Goal: Find specific page/section: Find specific page/section

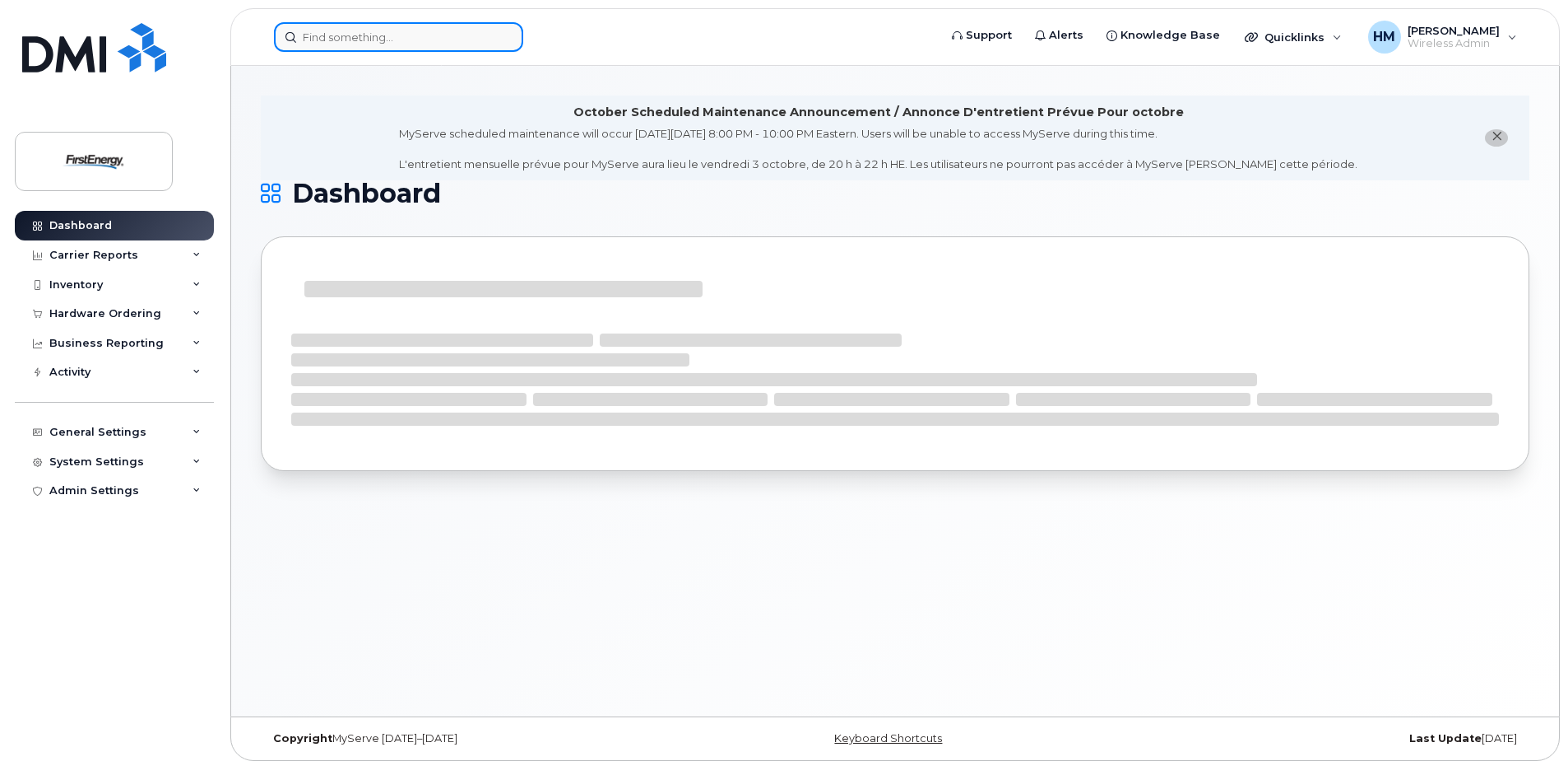
click at [335, 35] on input at bounding box center [398, 37] width 249 height 29
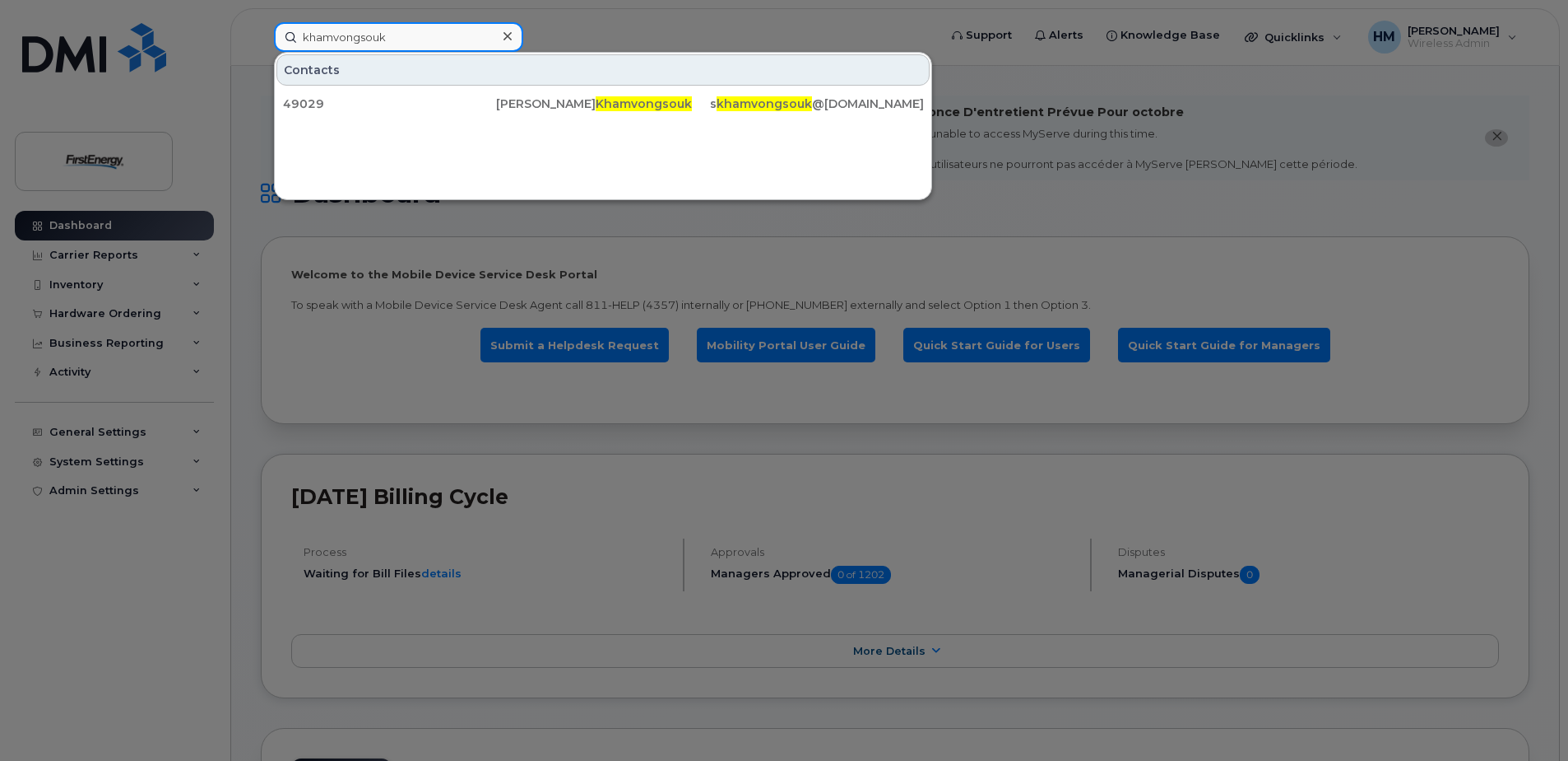
type input "khamvongsouk"
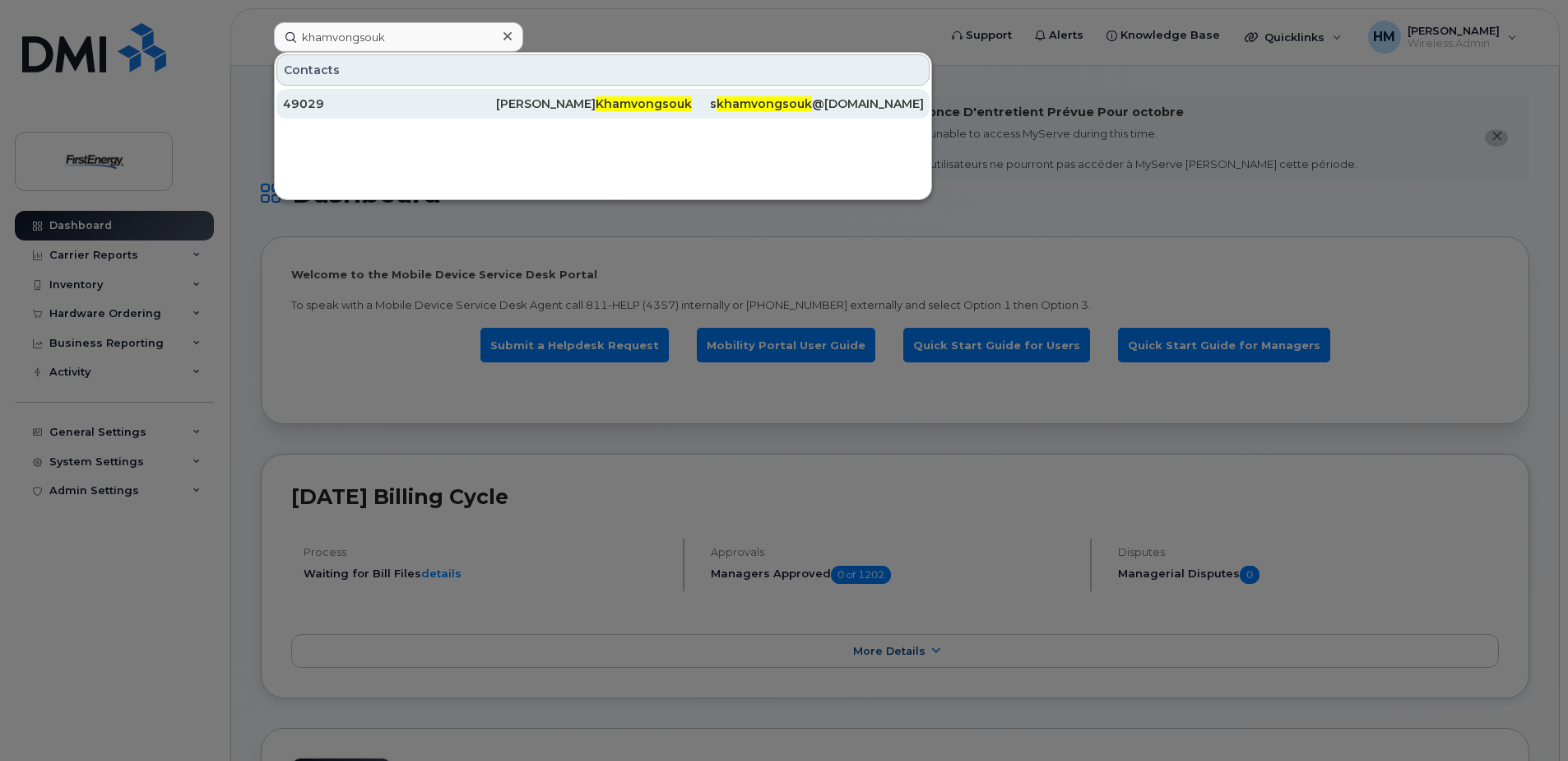
click at [379, 97] on div "49029" at bounding box center [390, 103] width 213 height 17
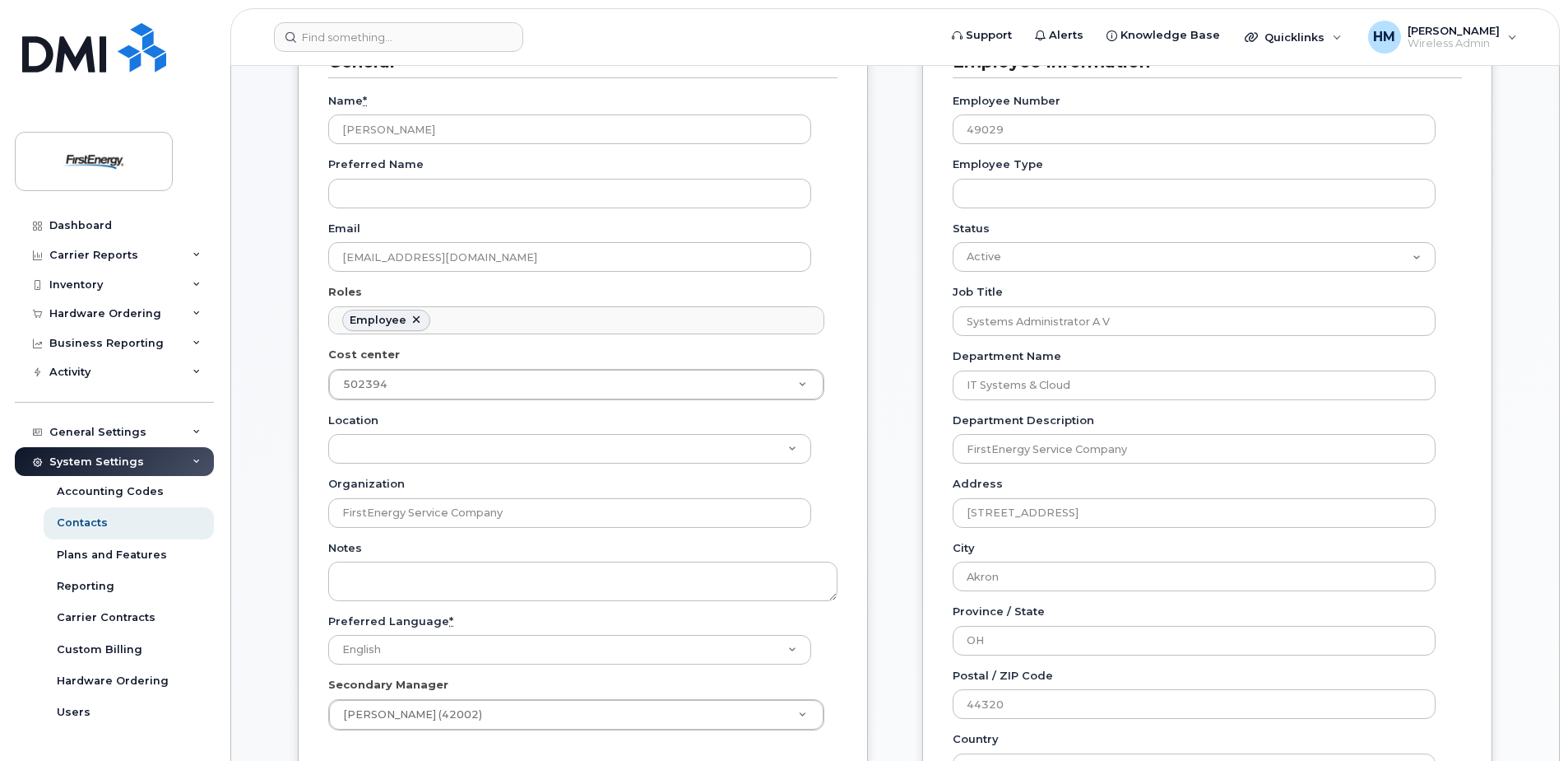
scroll to position [313, 0]
click at [124, 559] on div "Plans and Features" at bounding box center [111, 554] width 110 height 15
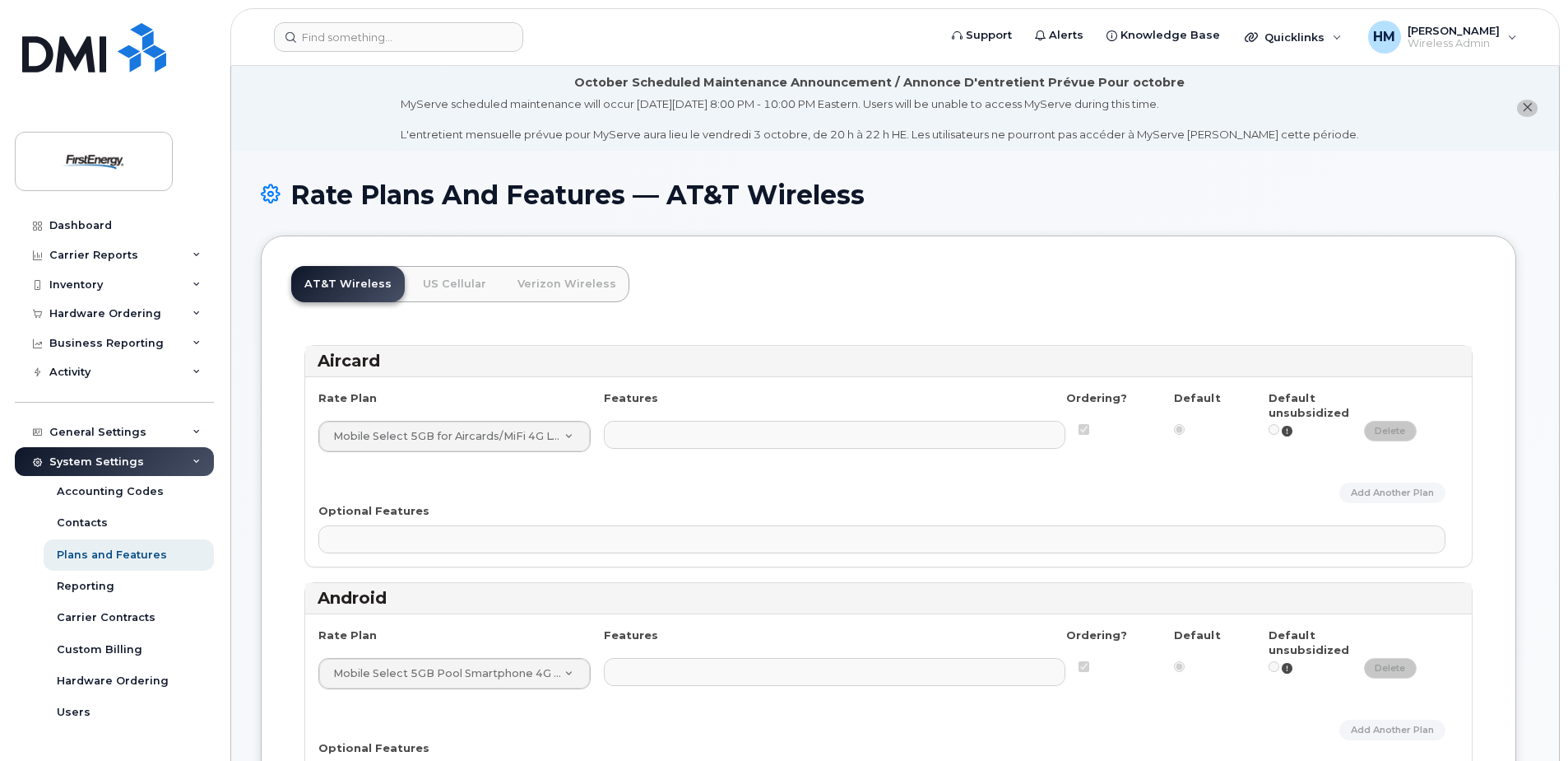
select select
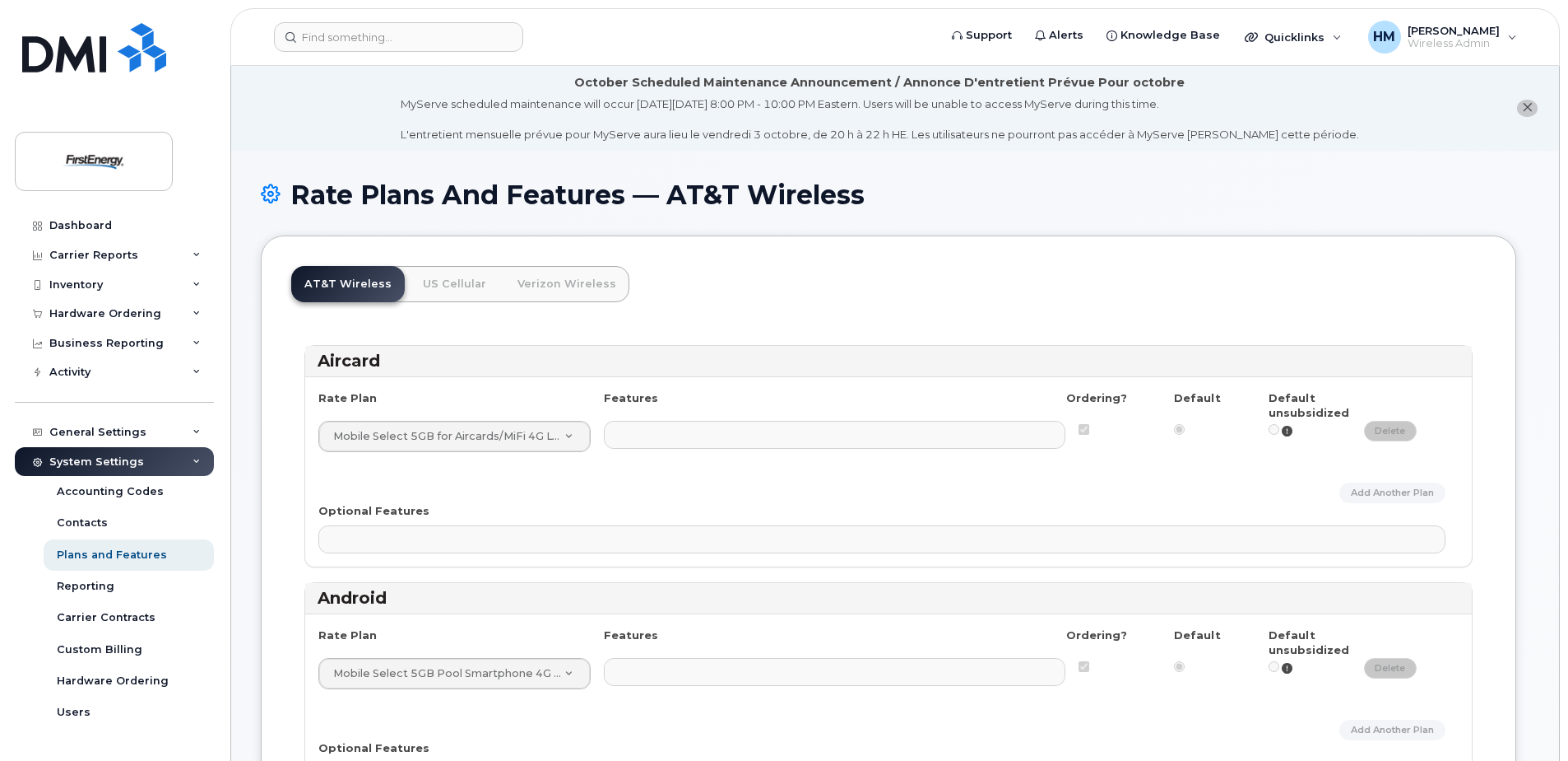
select select
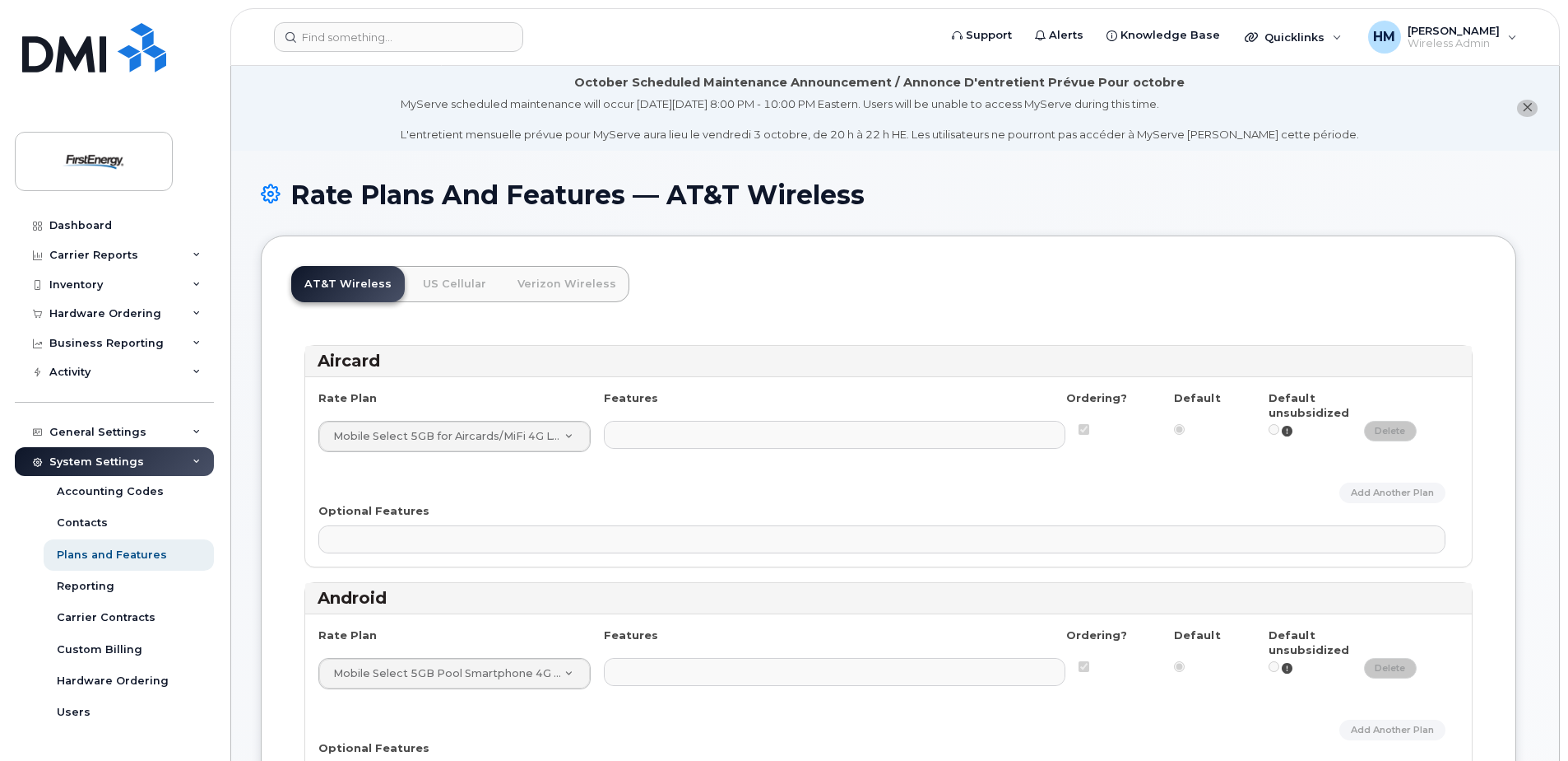
select select
click at [374, 38] on input at bounding box center [398, 37] width 249 height 29
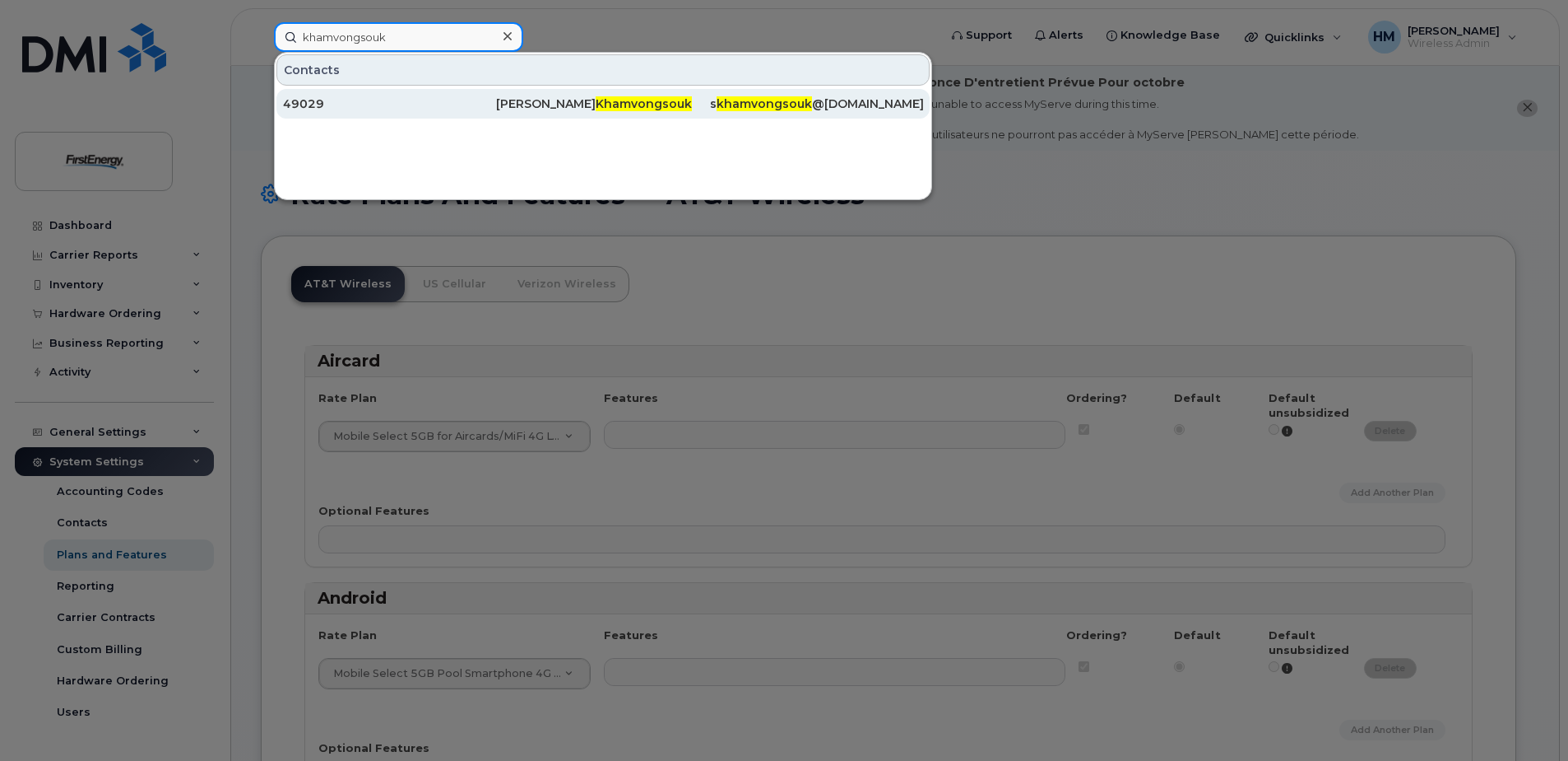
type input "khamvongsouk"
click at [387, 105] on div "49029" at bounding box center [390, 103] width 213 height 17
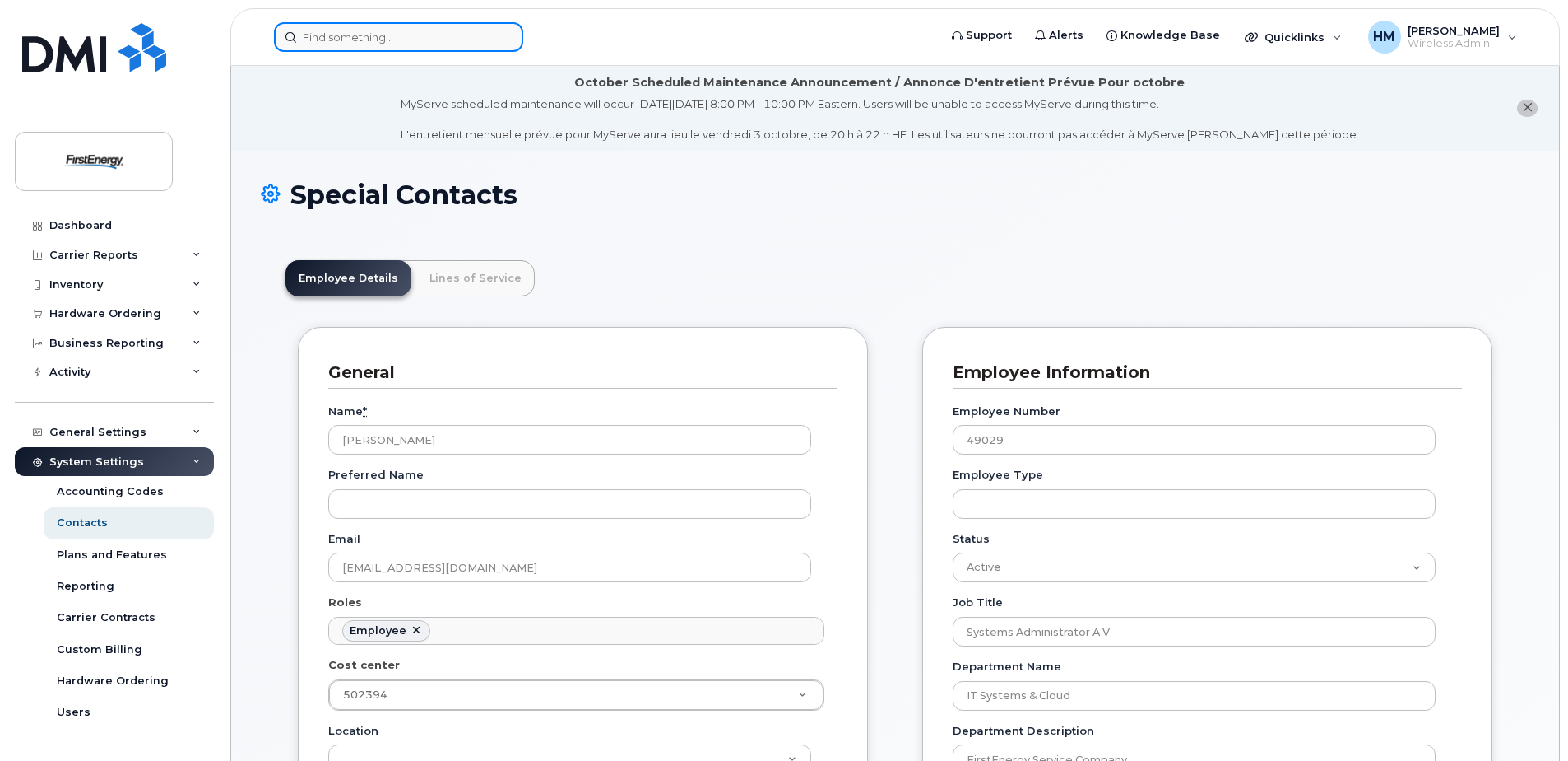
click at [411, 40] on input at bounding box center [398, 37] width 249 height 29
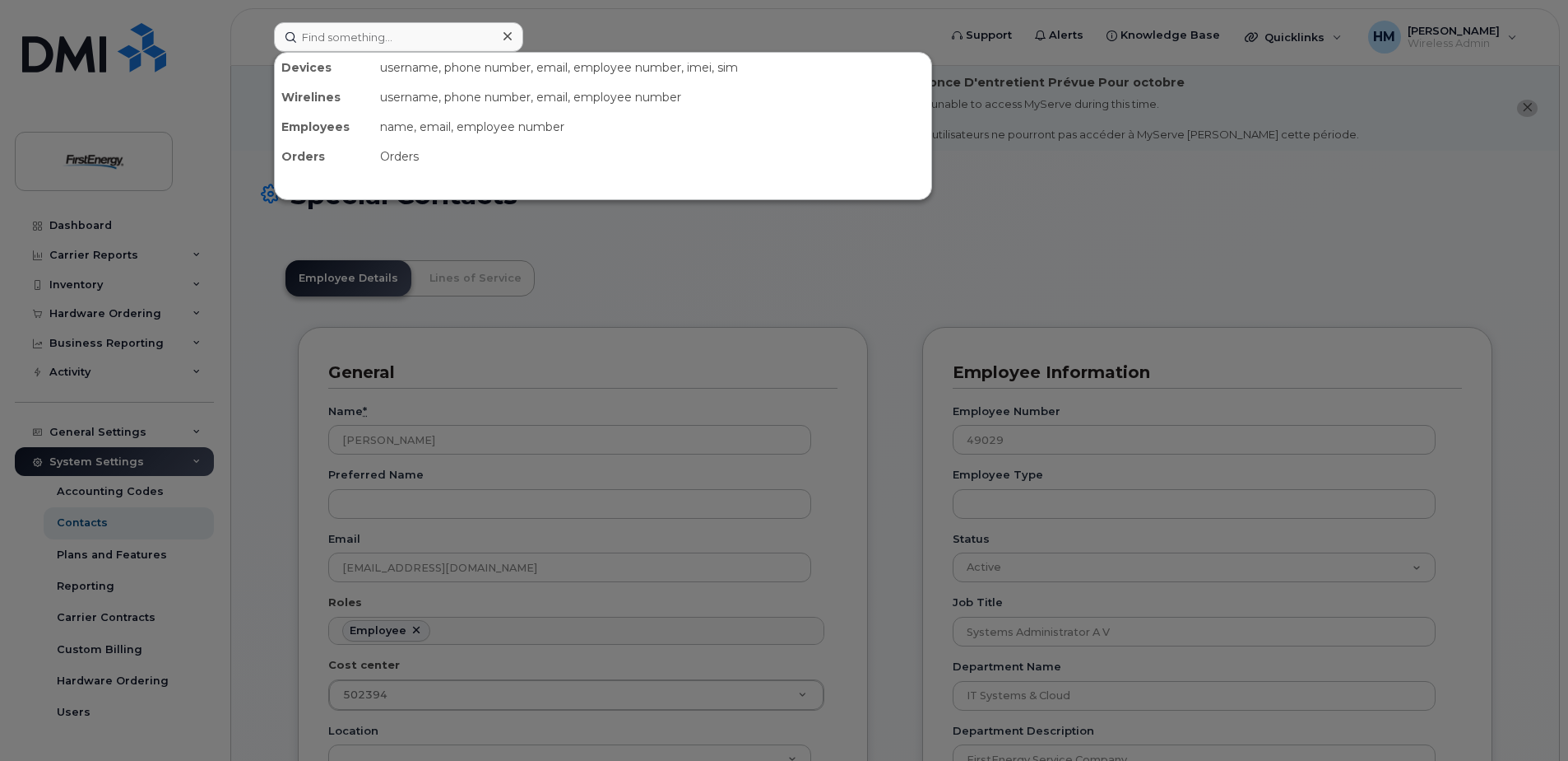
click at [613, 328] on div at bounding box center [784, 380] width 1568 height 761
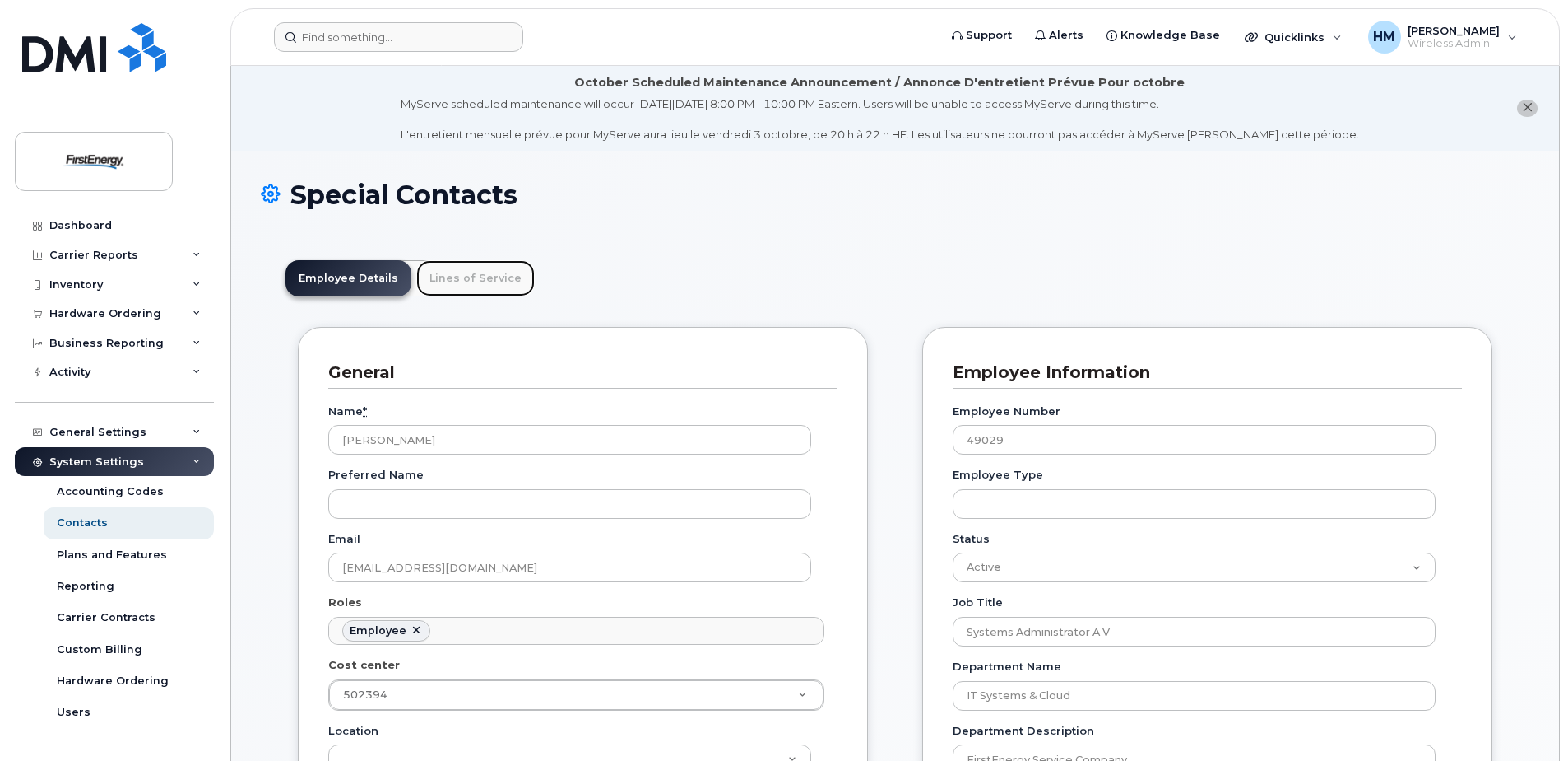
click at [466, 276] on link "Lines of Service" at bounding box center [475, 278] width 119 height 36
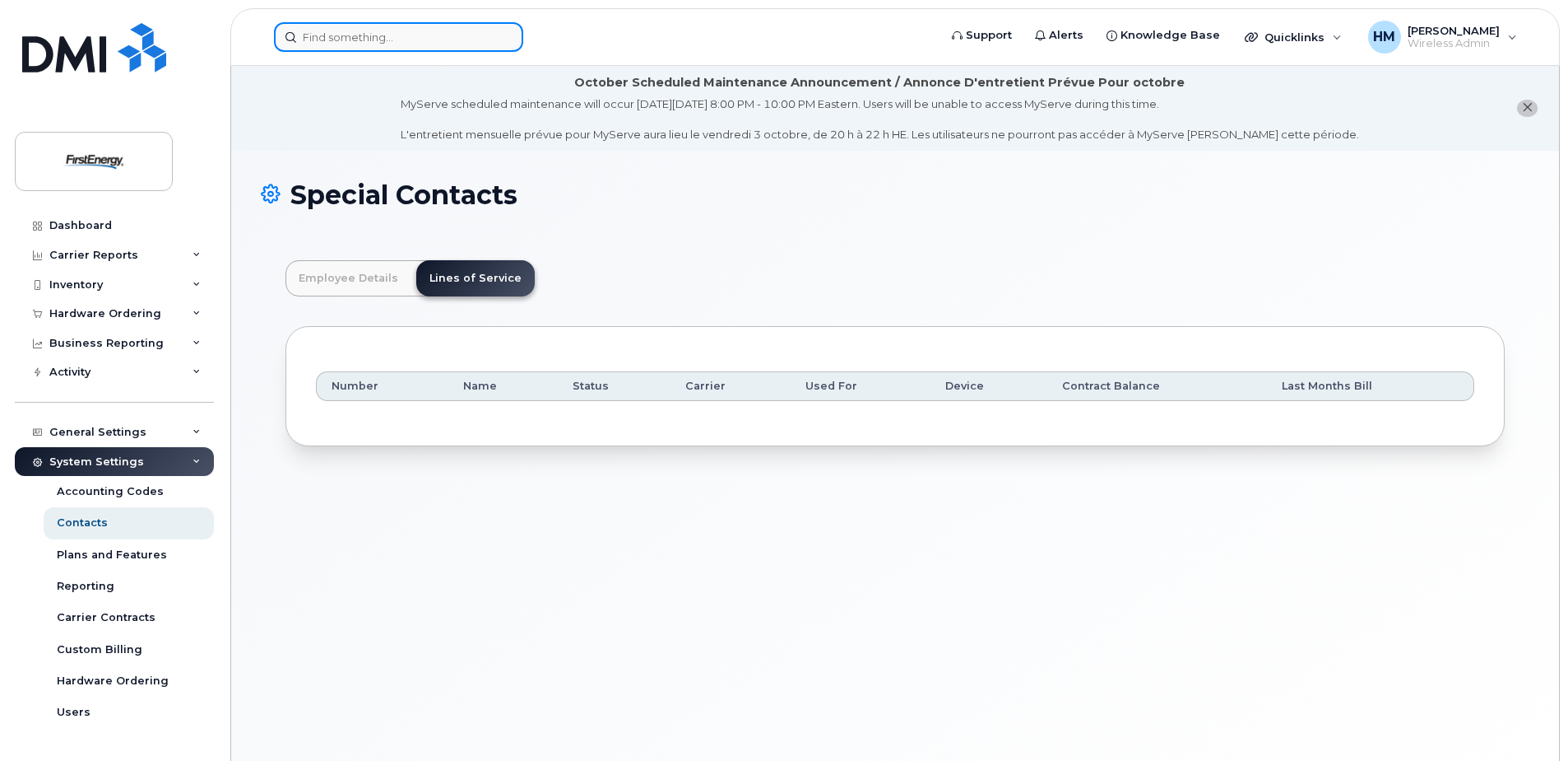
click at [381, 51] on input at bounding box center [398, 37] width 249 height 29
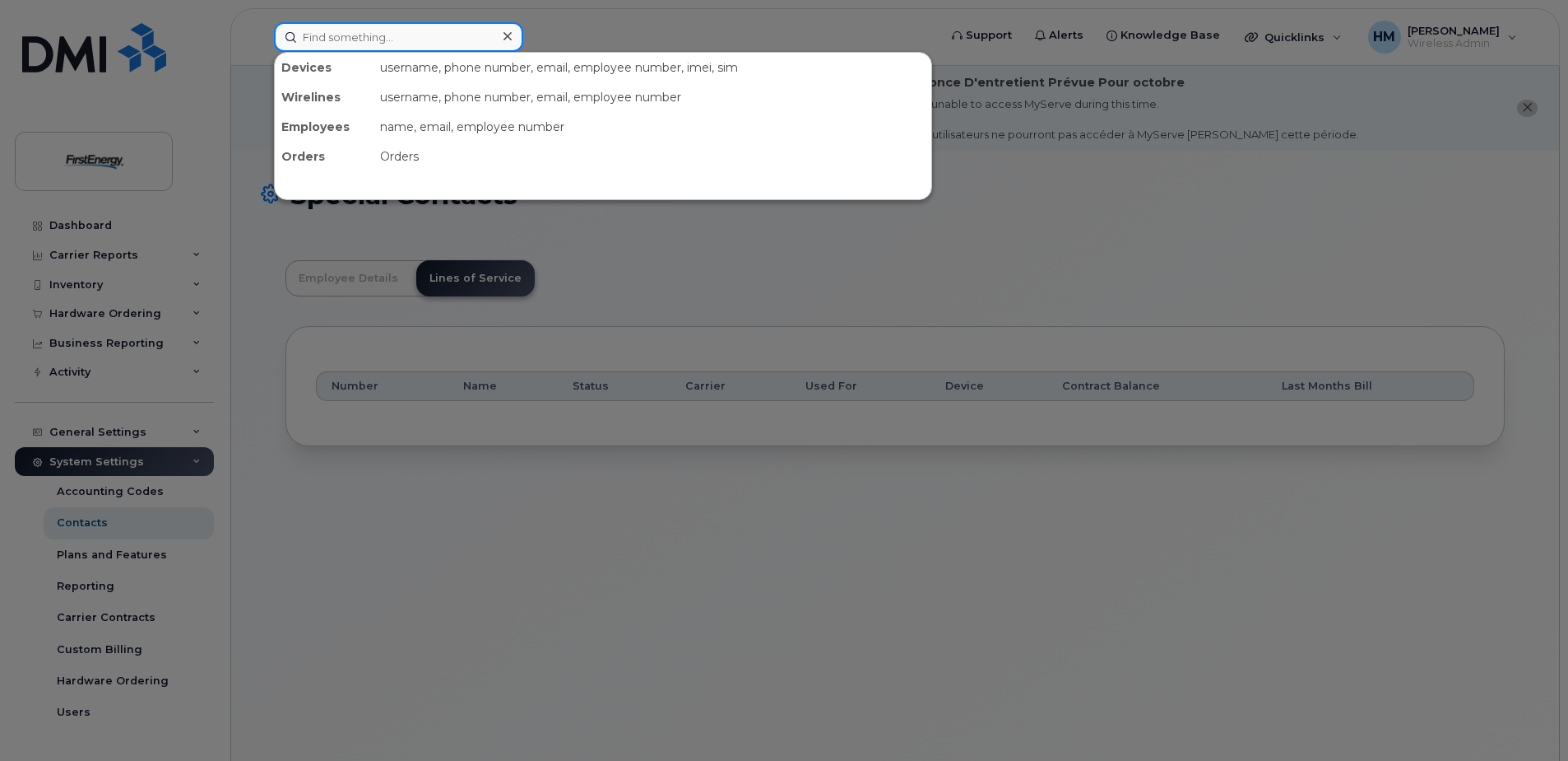
click at [384, 44] on input at bounding box center [398, 37] width 249 height 29
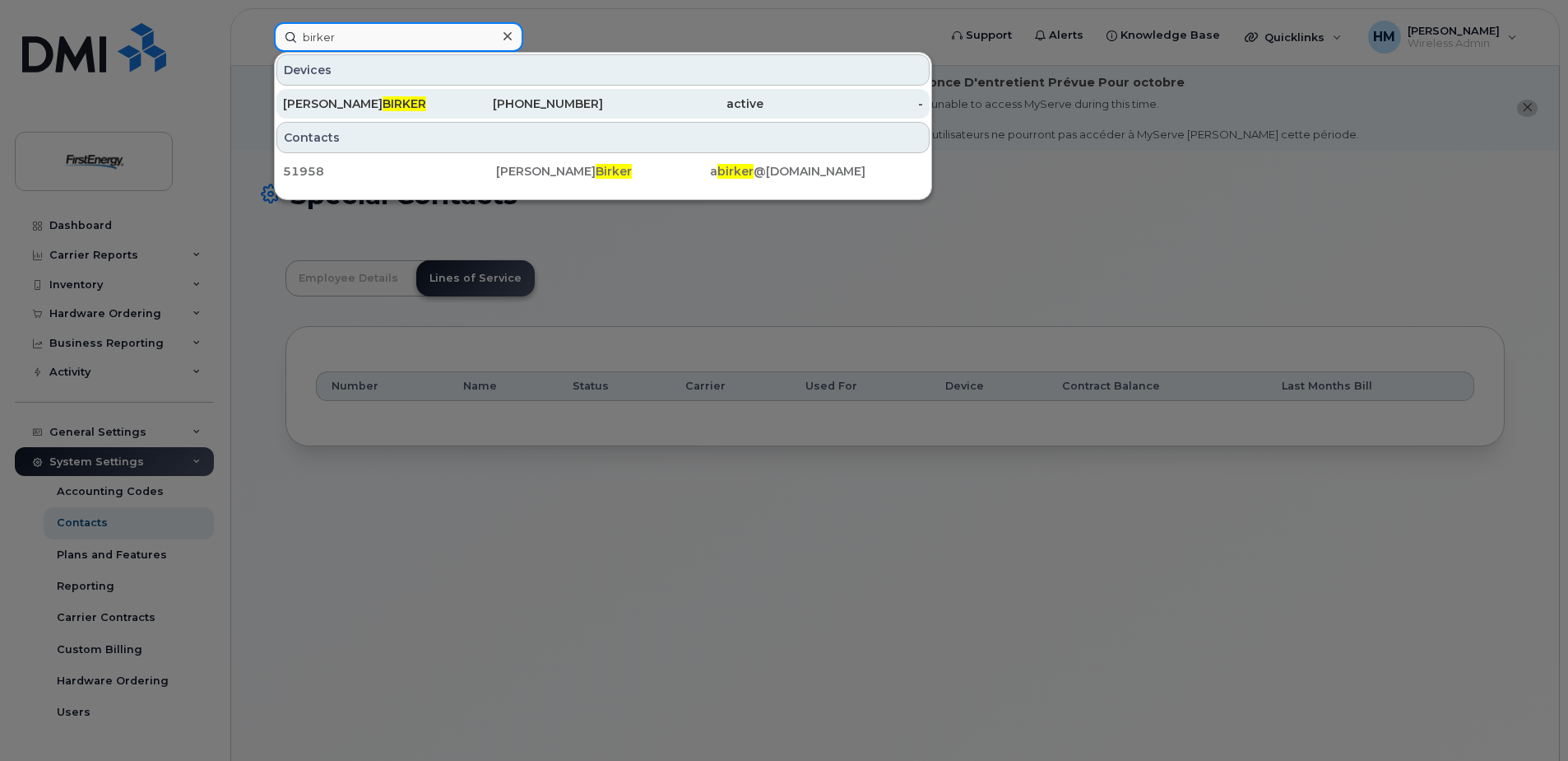
type input "birker"
click at [383, 100] on span "BIRKER" at bounding box center [404, 103] width 44 height 15
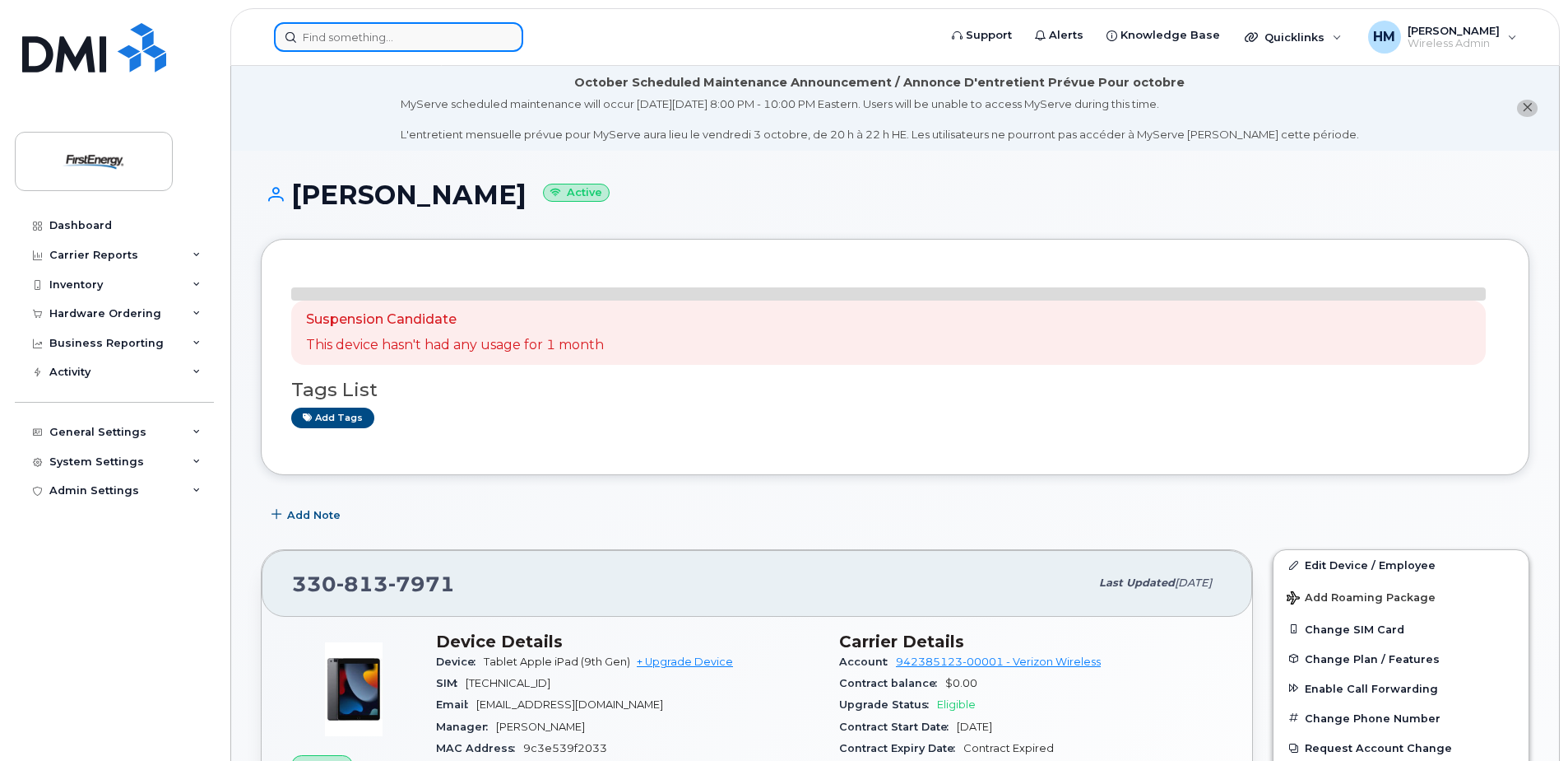
click at [412, 40] on input at bounding box center [398, 37] width 249 height 29
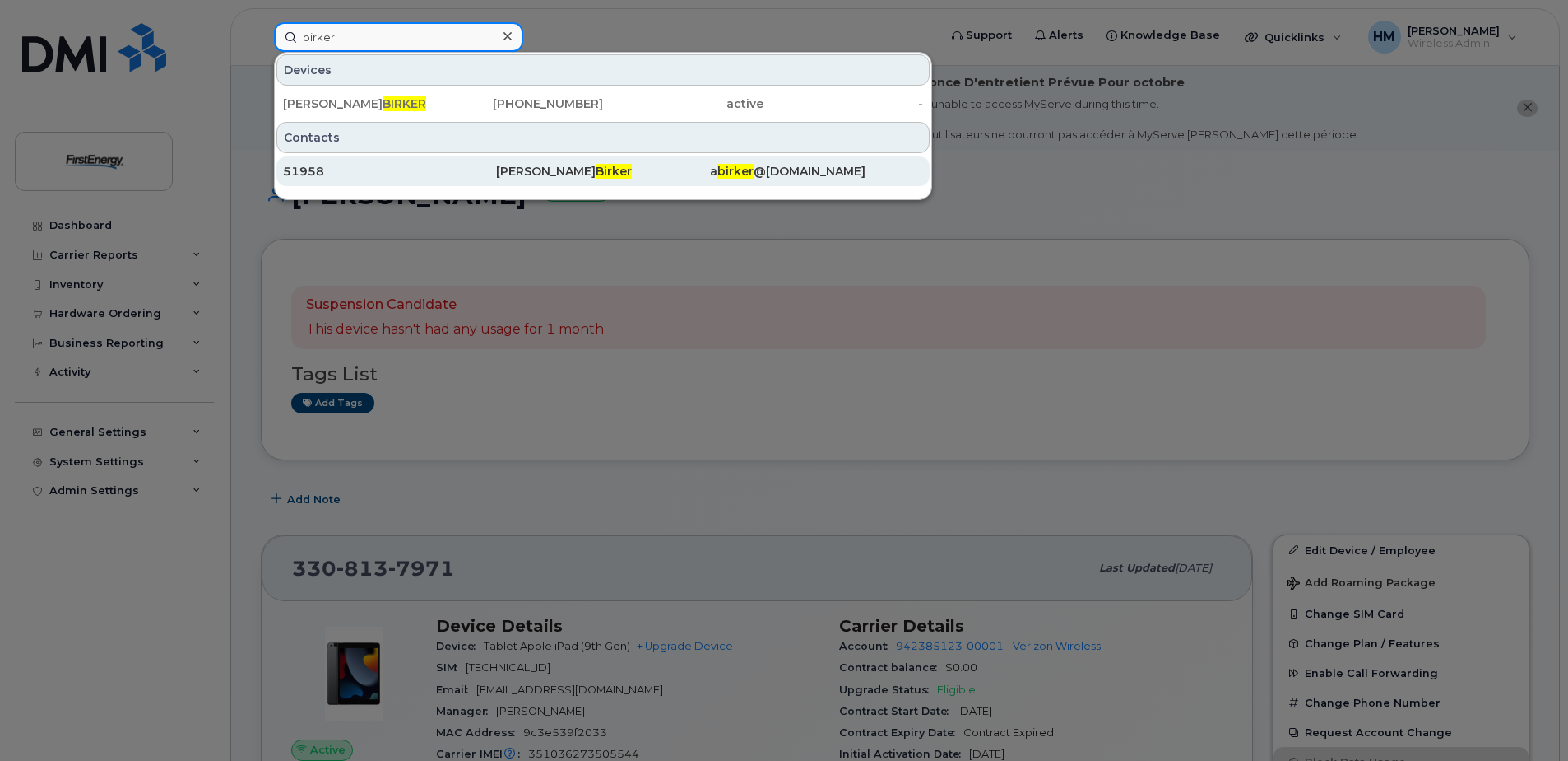
type input "birker"
click at [392, 174] on div "51958" at bounding box center [390, 171] width 213 height 17
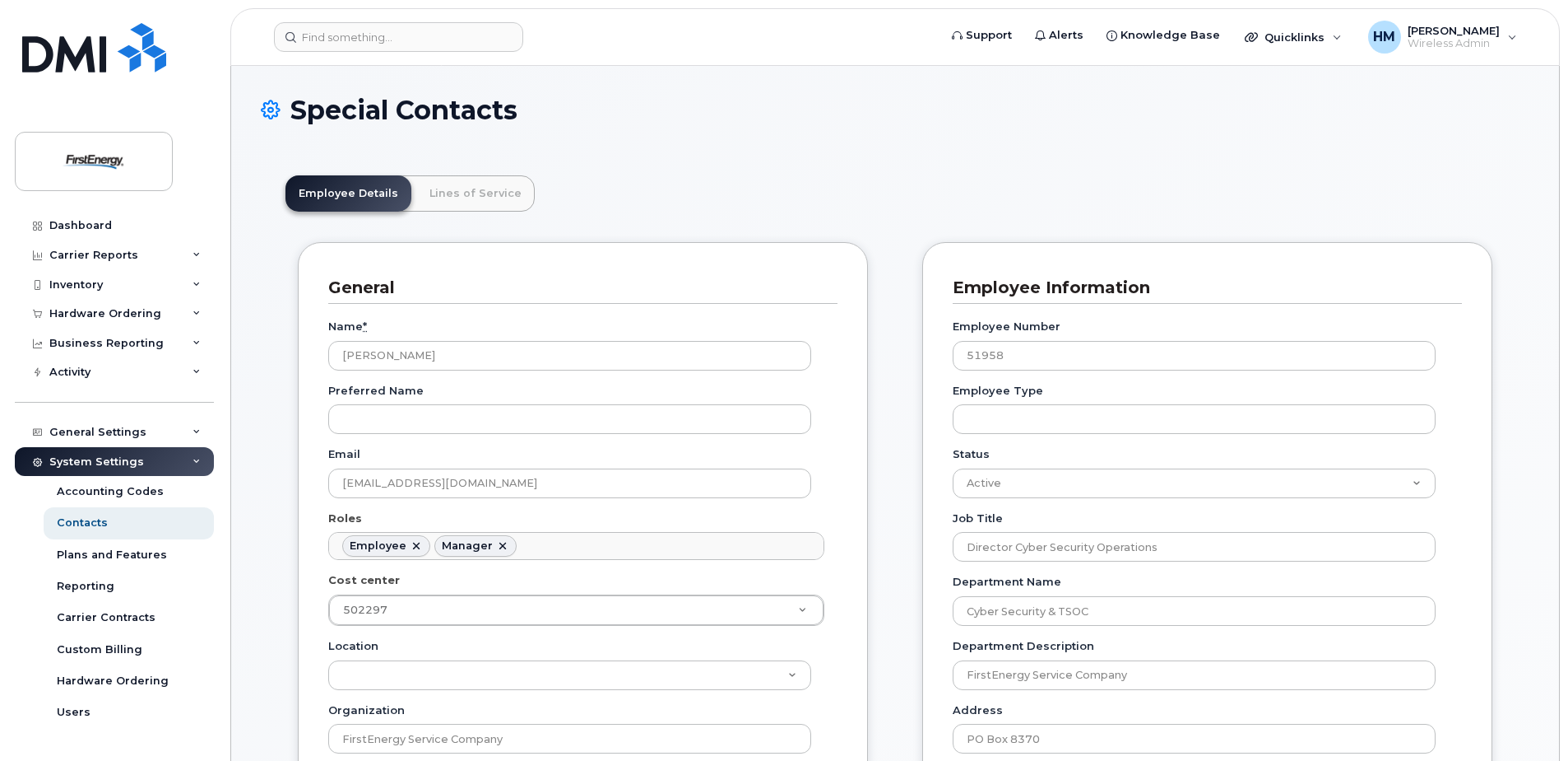
scroll to position [49, 0]
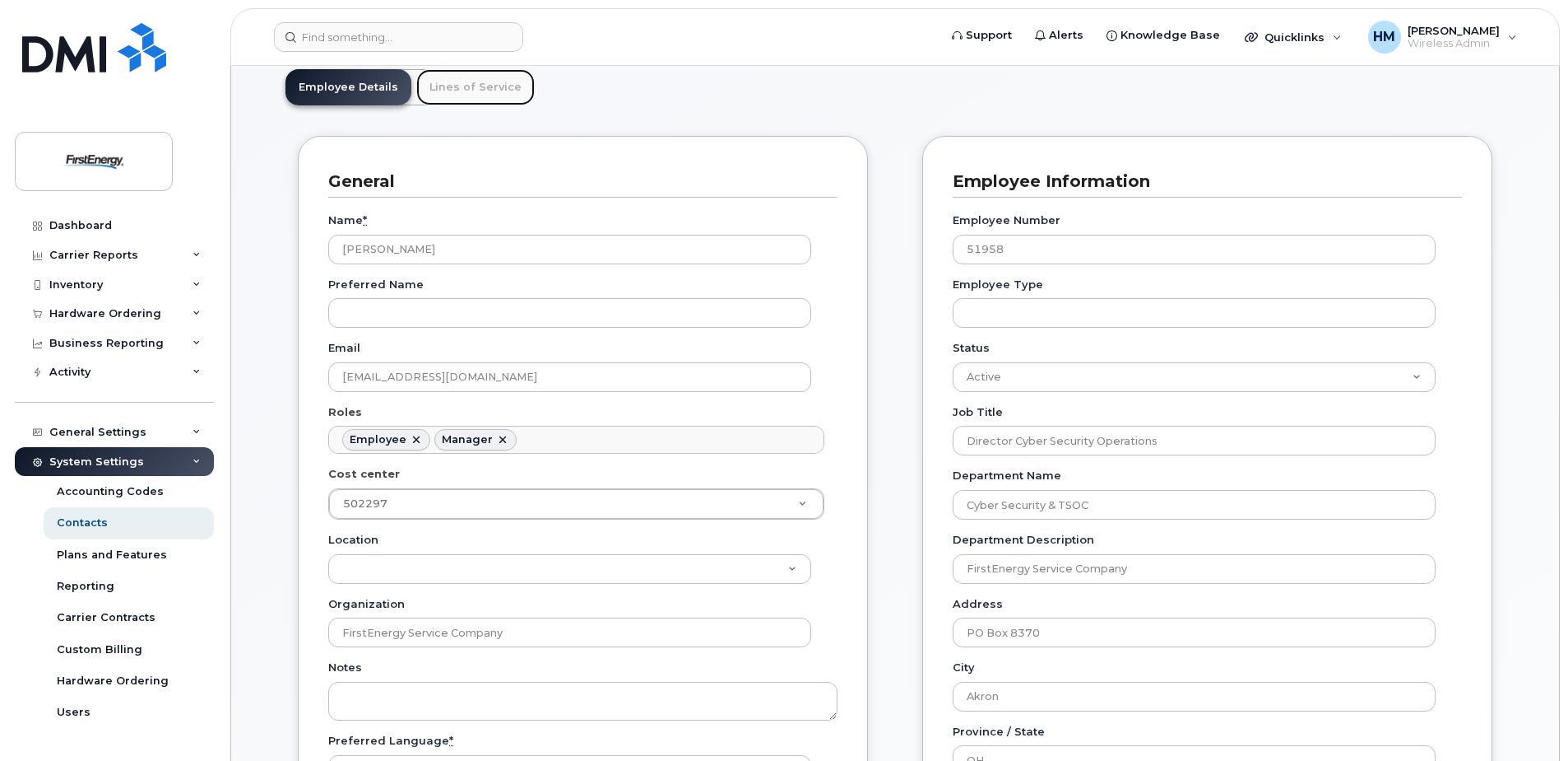
click at [454, 86] on link "Lines of Service" at bounding box center [475, 87] width 119 height 36
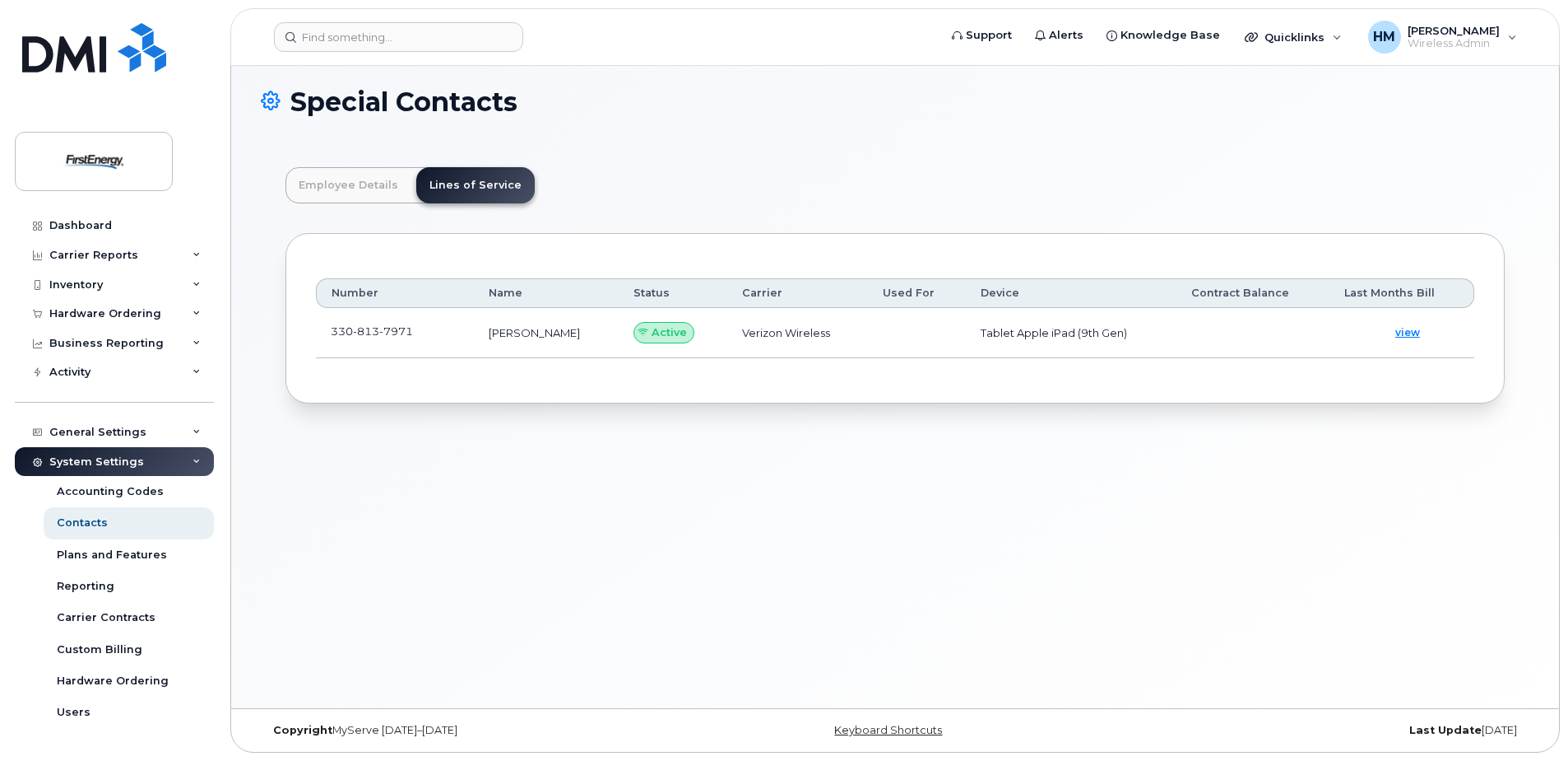
click at [805, 517] on div "Special Contacts Employee Details Lines of Service General Name * Amanda M Birk…" at bounding box center [895, 382] width 1328 height 650
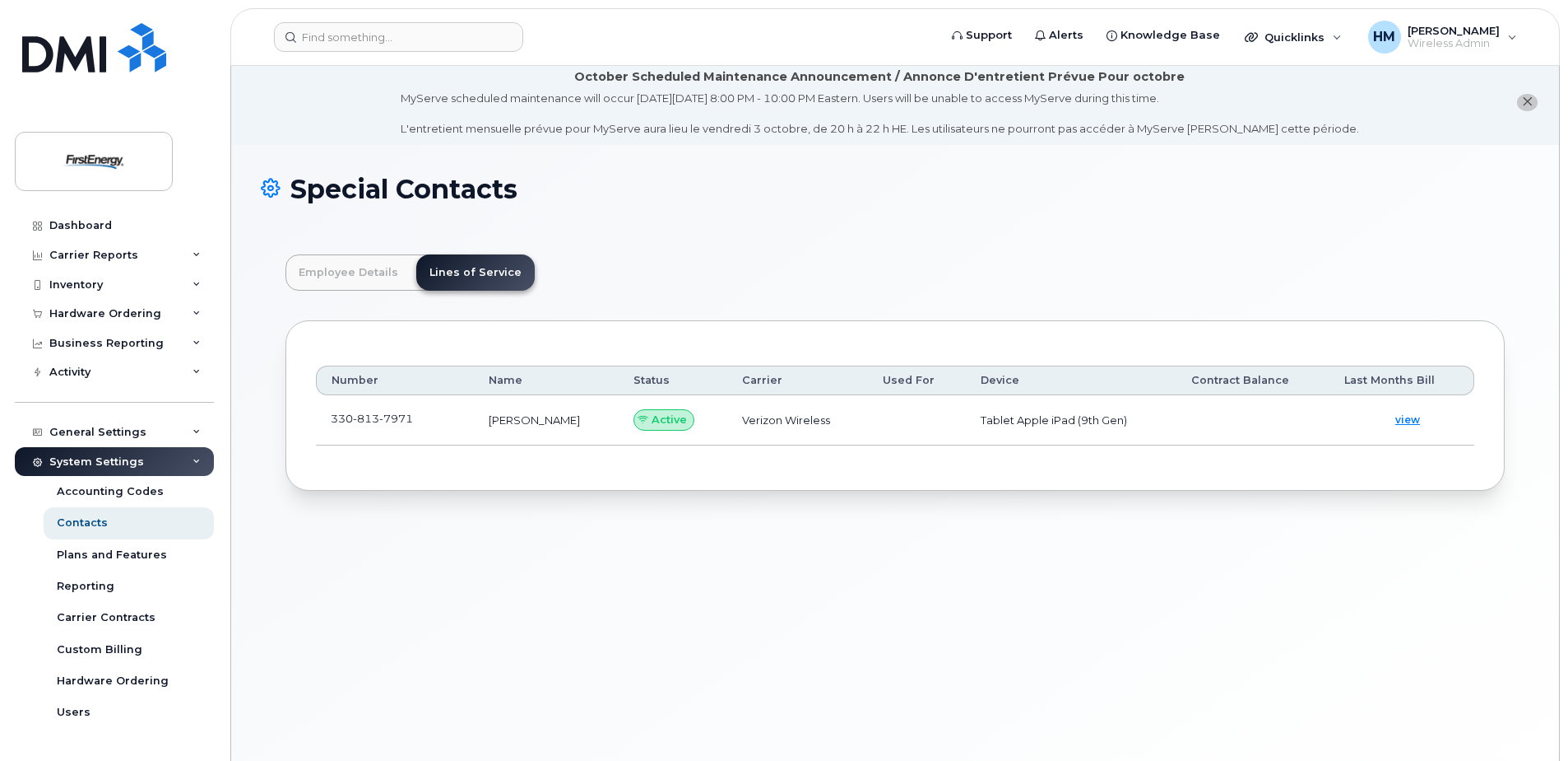
scroll to position [0, 0]
